Goal: Check status: Check status

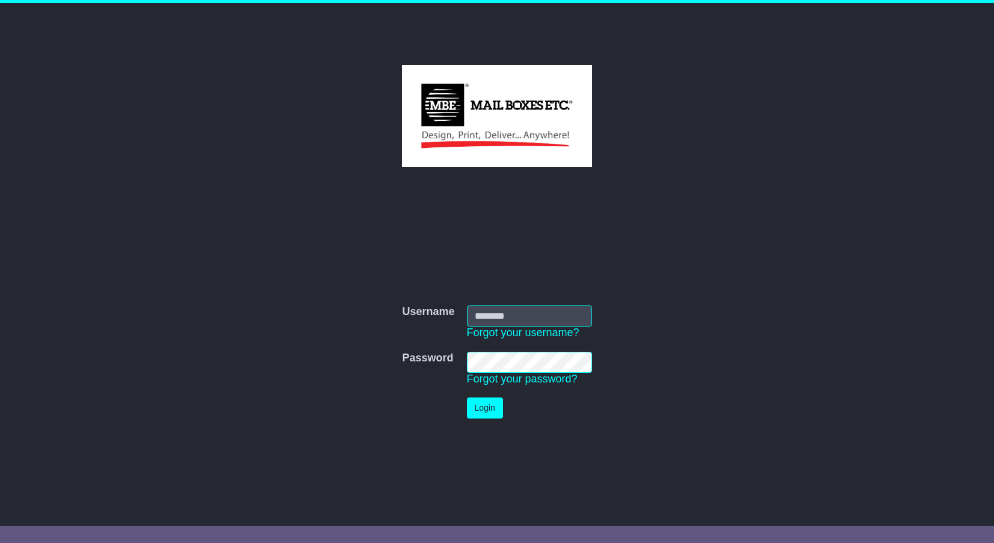
click at [0, 531] on com-1password-button at bounding box center [0, 531] width 0 height 0
type input "**********"
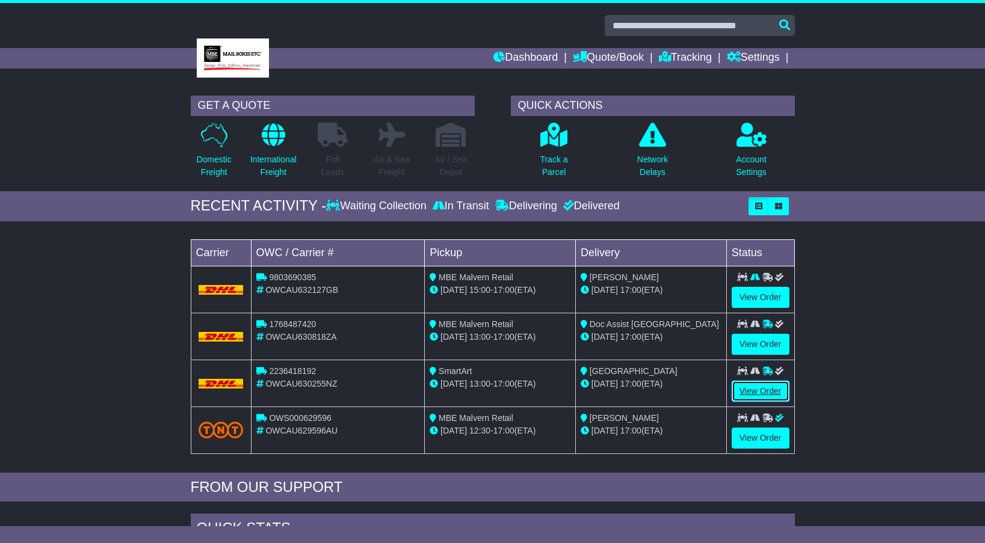
click at [759, 387] on link "View Order" at bounding box center [760, 391] width 58 height 21
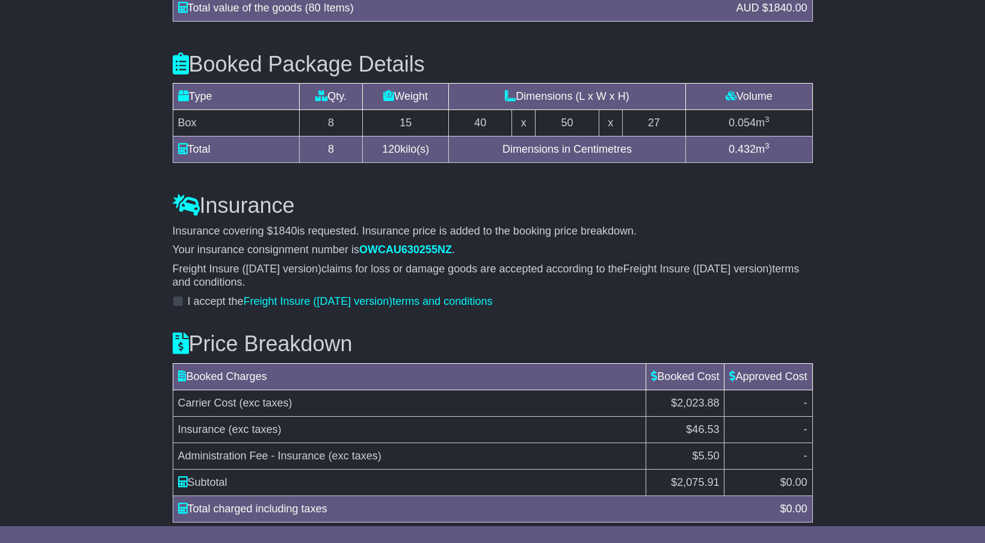
scroll to position [1050, 0]
